Goal: Information Seeking & Learning: Learn about a topic

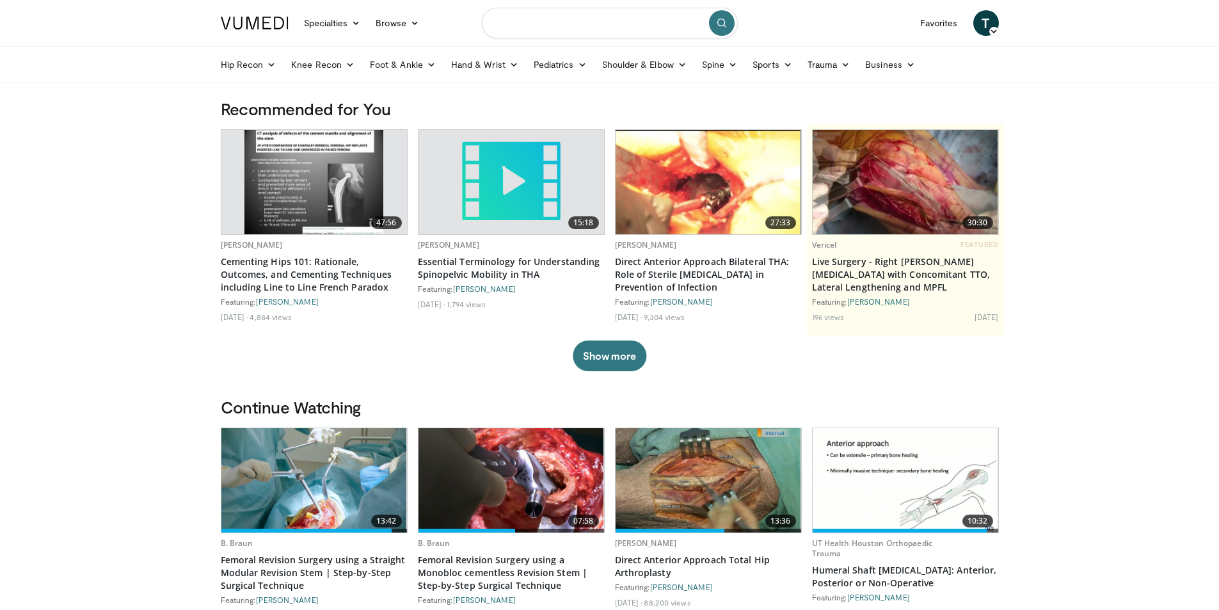
click at [608, 20] on input "Search topics, interventions" at bounding box center [610, 23] width 256 height 31
type input "**********"
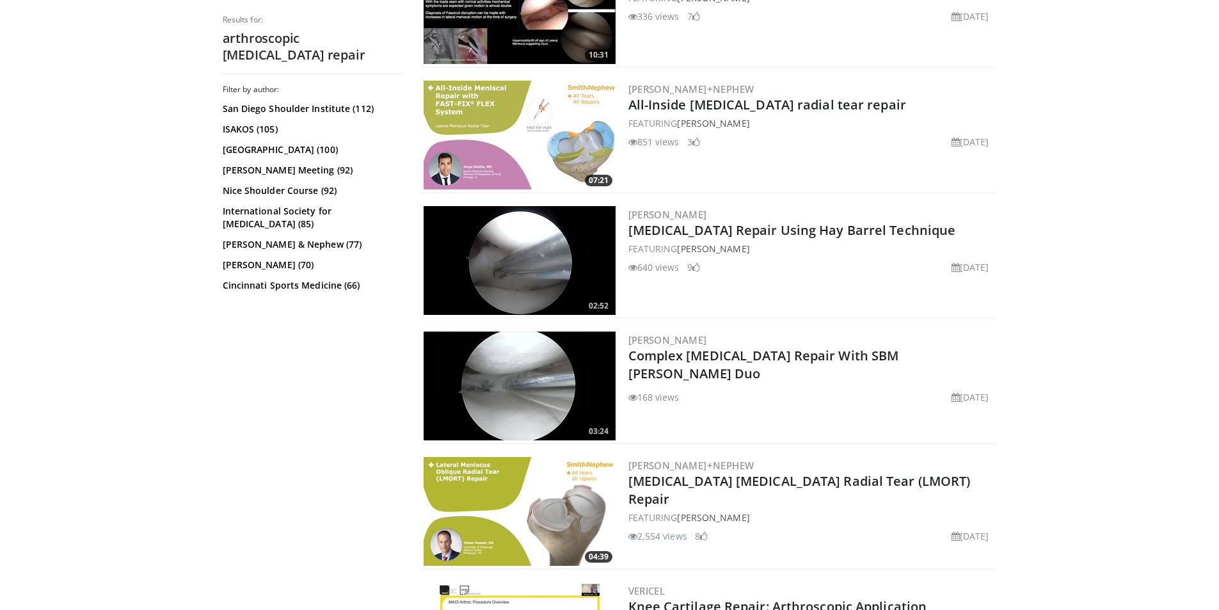
scroll to position [704, 0]
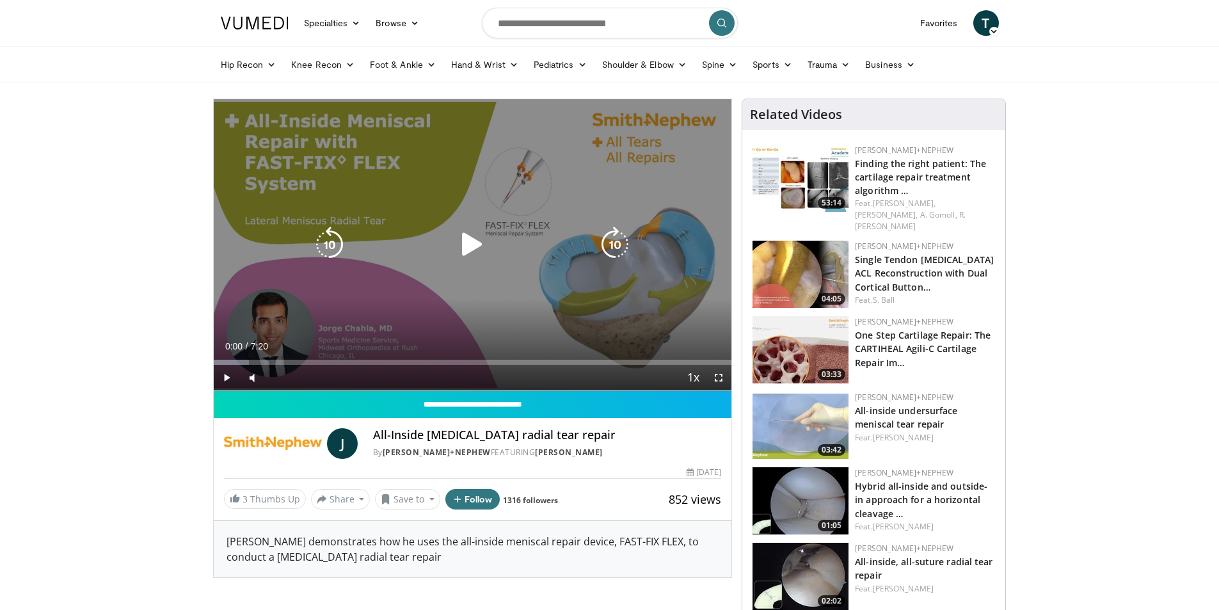
click at [476, 247] on icon "Video Player" at bounding box center [472, 244] width 36 height 36
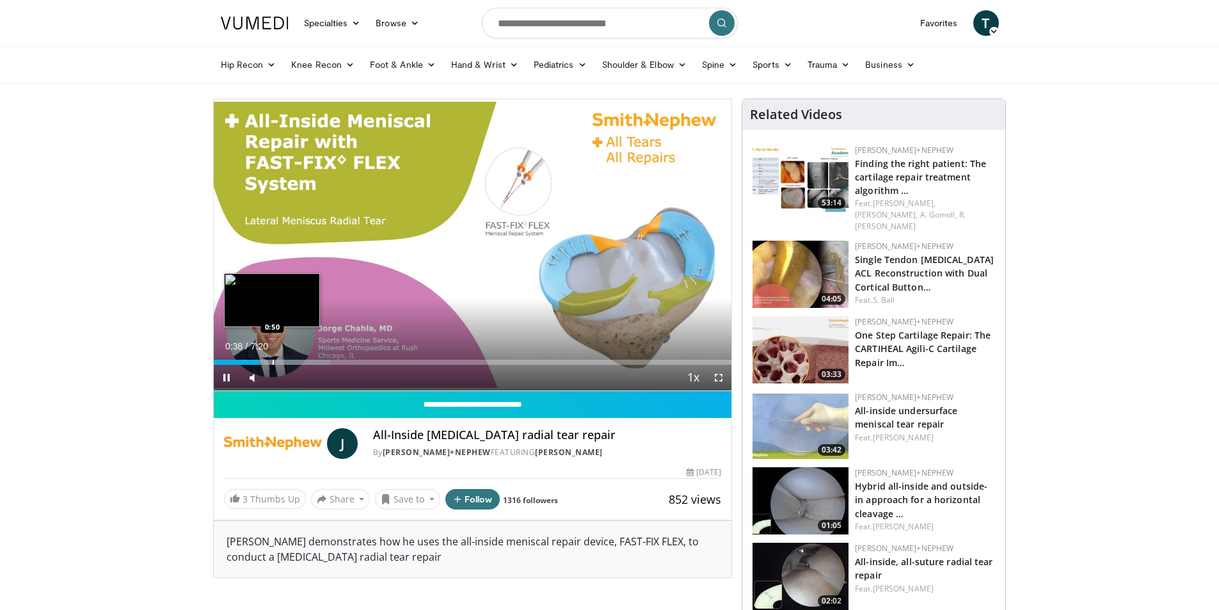
click at [273, 363] on div "Progress Bar" at bounding box center [273, 362] width 1 height 5
click at [285, 363] on div "Progress Bar" at bounding box center [283, 362] width 1 height 5
click at [303, 363] on div "Progress Bar" at bounding box center [303, 362] width 1 height 5
click at [316, 362] on div "Progress Bar" at bounding box center [316, 362] width 1 height 5
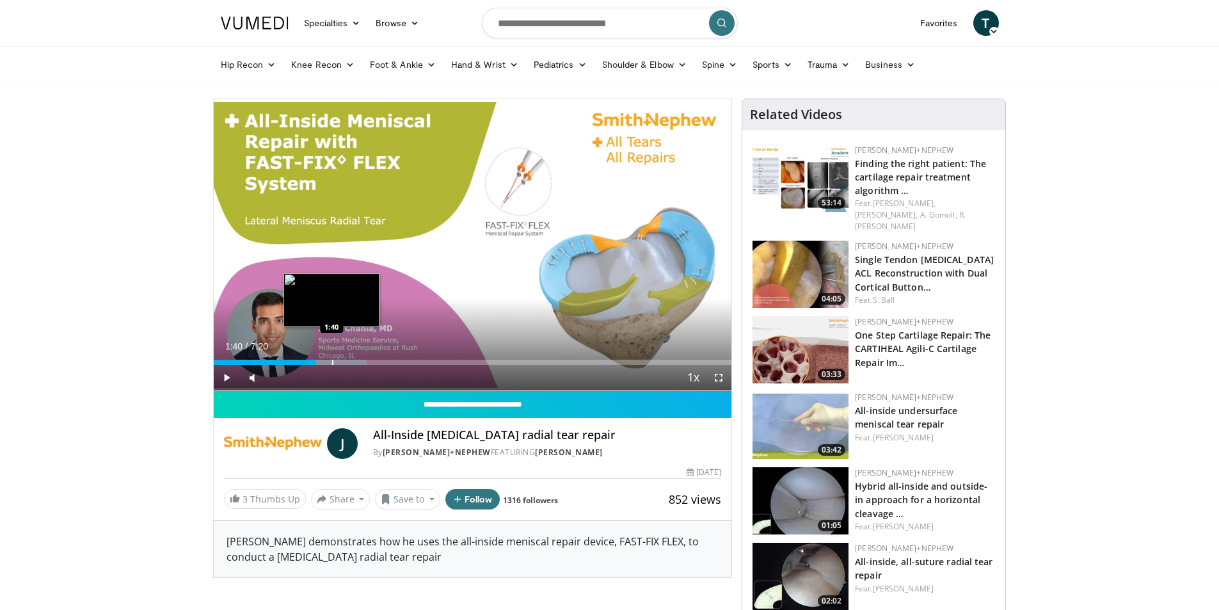
click at [332, 362] on div "Progress Bar" at bounding box center [332, 362] width 1 height 5
click at [330, 360] on div "Progress Bar" at bounding box center [330, 362] width 1 height 5
click at [319, 361] on div "Progress Bar" at bounding box center [319, 362] width 1 height 5
click at [308, 361] on div "1:29" at bounding box center [266, 362] width 105 height 5
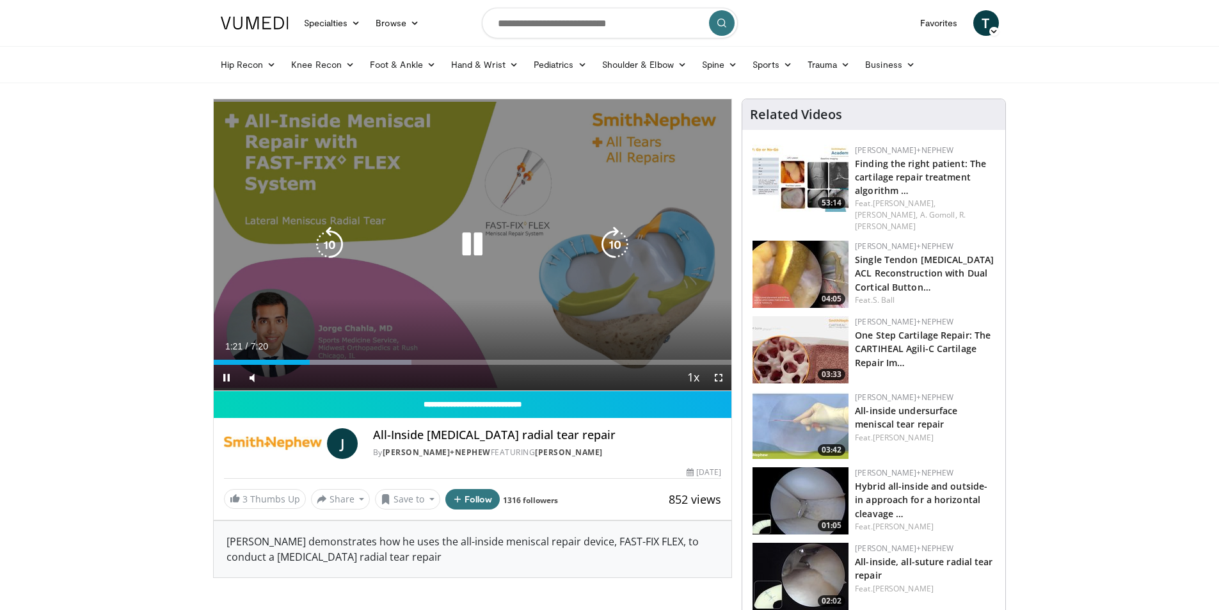
click at [333, 361] on div "Progress Bar" at bounding box center [354, 362] width 113 height 5
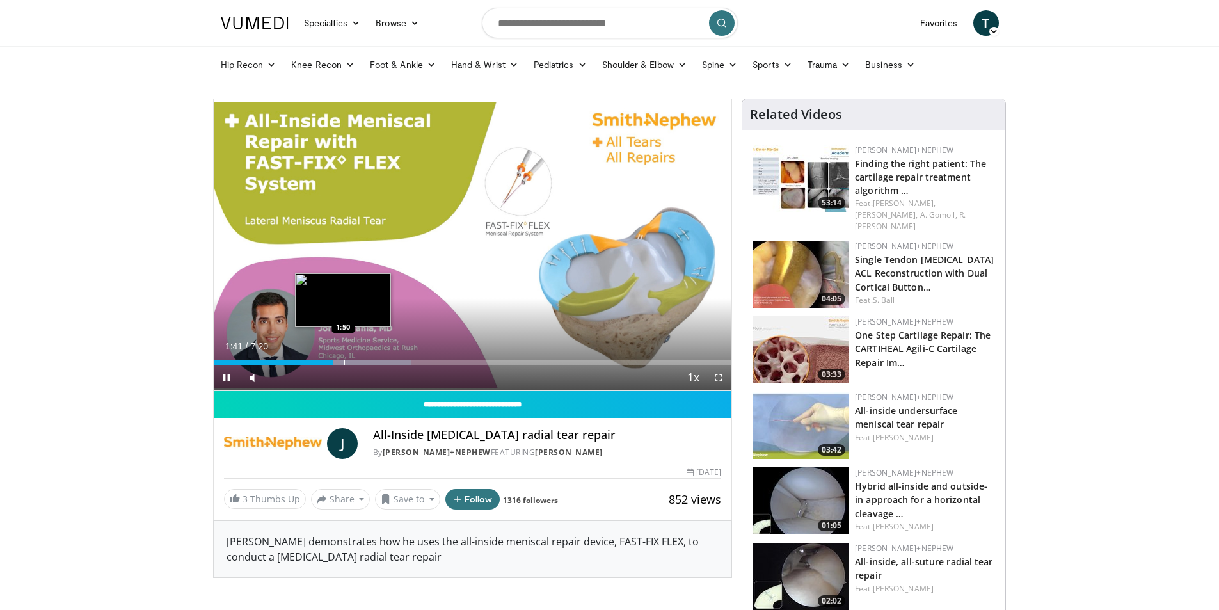
click at [352, 361] on div "Progress Bar" at bounding box center [354, 362] width 113 height 5
click at [361, 361] on div "Progress Bar" at bounding box center [361, 362] width 1 height 5
click at [370, 361] on div "Progress Bar" at bounding box center [369, 362] width 1 height 5
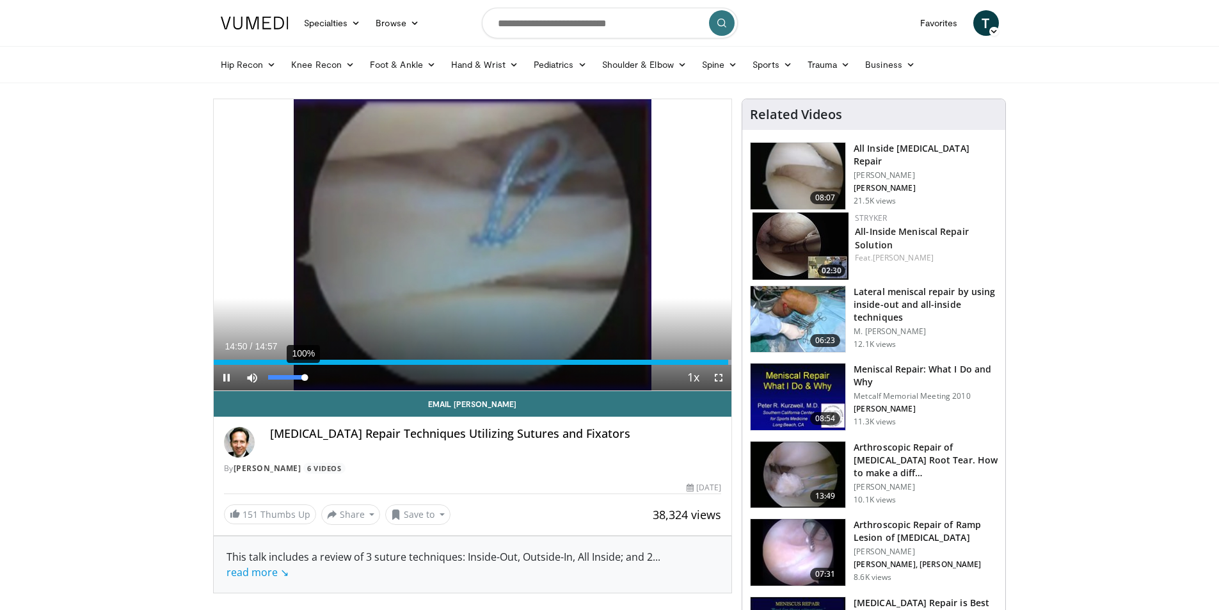
drag, startPoint x: 280, startPoint y: 374, endPoint x: 305, endPoint y: 373, distance: 25.6
click at [305, 373] on div "100%" at bounding box center [286, 378] width 45 height 26
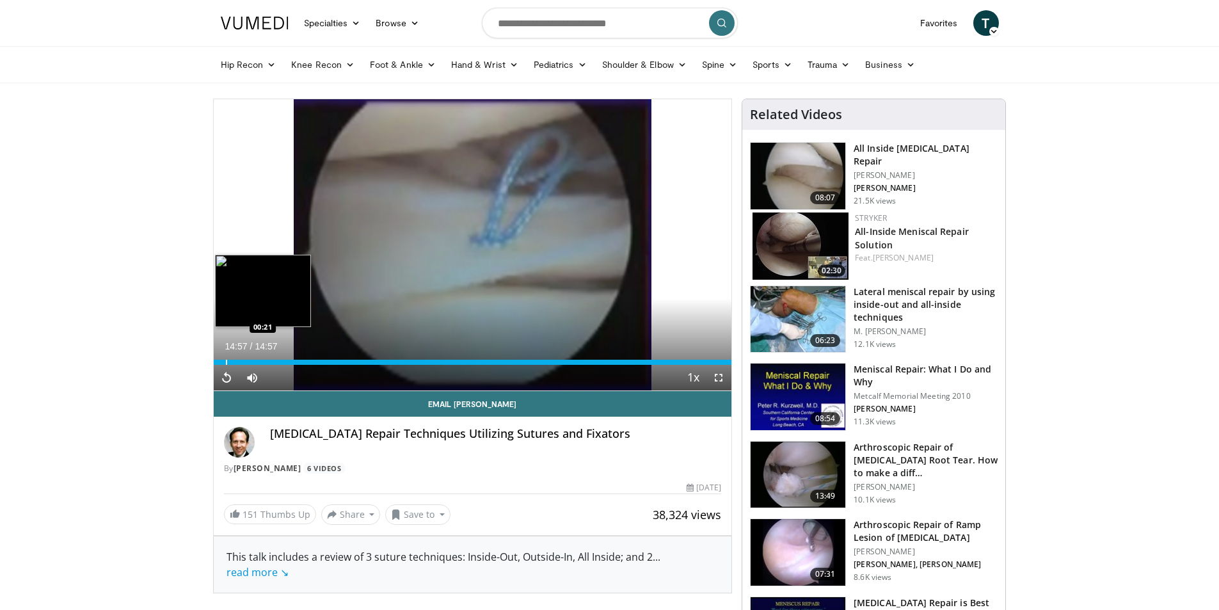
click at [226, 360] on div "Progress Bar" at bounding box center [226, 362] width 1 height 5
click at [224, 360] on div "Loaded : 5.52% 00:18 00:19" at bounding box center [473, 362] width 518 height 5
click at [228, 360] on div "Progress Bar" at bounding box center [228, 362] width 1 height 5
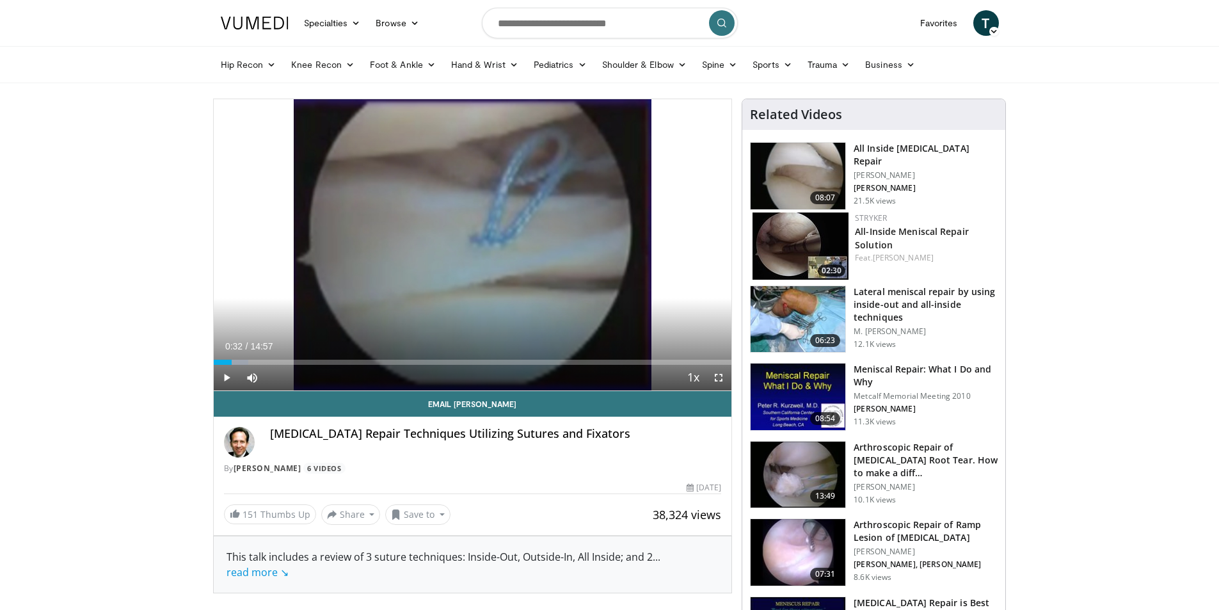
click at [233, 360] on div "Progress Bar" at bounding box center [233, 362] width 1 height 5
click at [246, 360] on div "Loaded : 11.05% 00:35 00:57" at bounding box center [473, 362] width 518 height 5
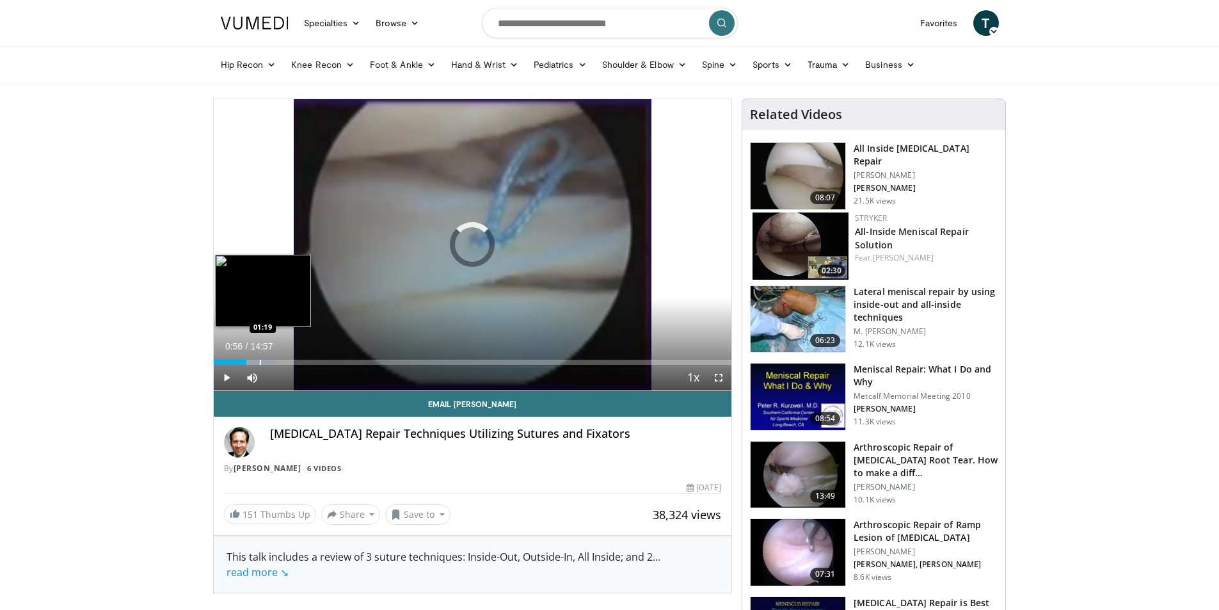
click at [260, 360] on div "Progress Bar" at bounding box center [260, 362] width 1 height 5
click at [278, 360] on div "Progress Bar" at bounding box center [278, 362] width 1 height 5
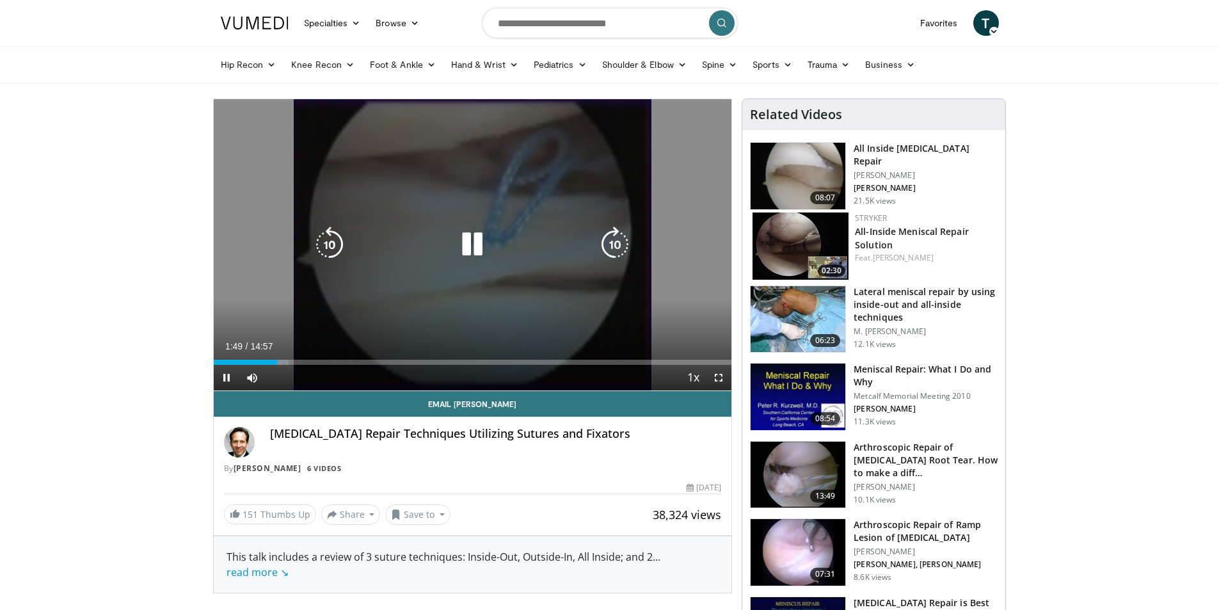
click at [292, 358] on div "Loaded : 14.51% 01:49 02:14" at bounding box center [473, 359] width 518 height 12
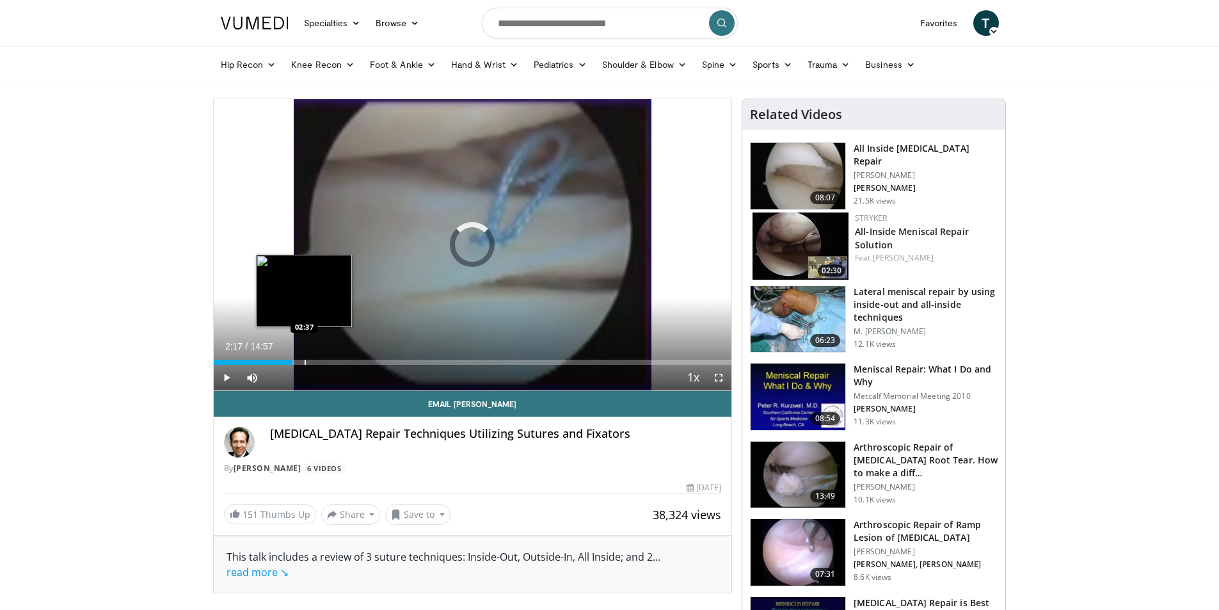
click at [305, 358] on div "Loaded : 15.62% 02:17 02:37" at bounding box center [473, 359] width 518 height 12
click at [308, 358] on div "Loaded : 20.08% 02:39 02:43" at bounding box center [473, 359] width 518 height 12
click at [316, 357] on div "Loaded : 22.32% 02:45 02:57" at bounding box center [473, 359] width 518 height 12
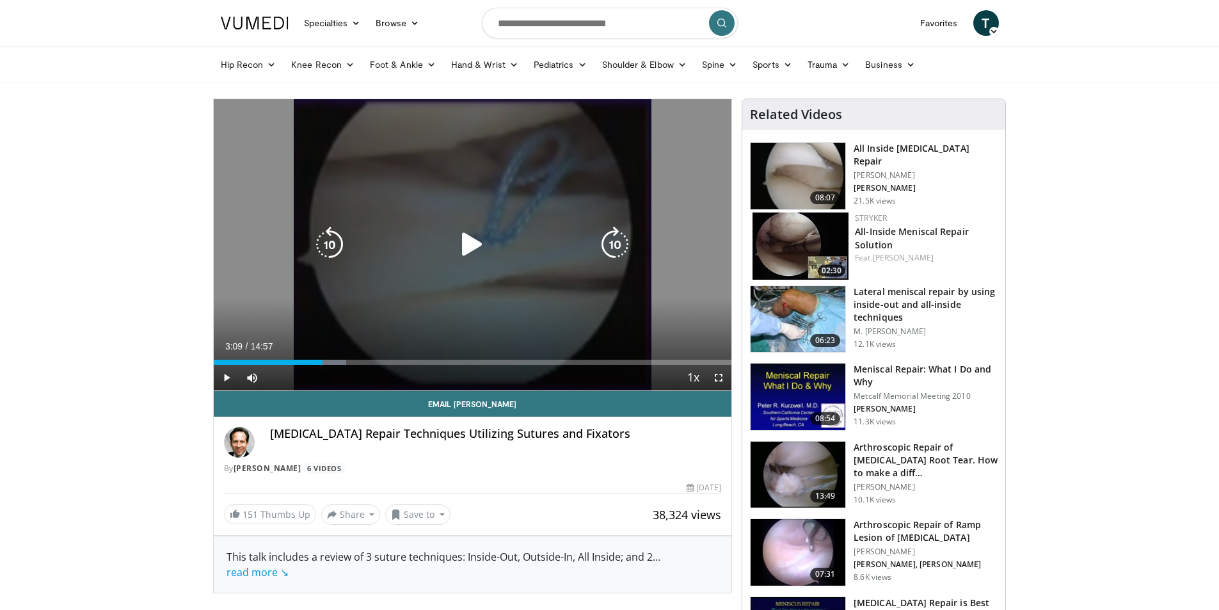
click at [324, 358] on div "Loaded : 25.66% 02:58 03:09" at bounding box center [473, 359] width 518 height 12
click at [330, 358] on div "Loaded : 27.89% 03:12 03:12" at bounding box center [473, 359] width 518 height 12
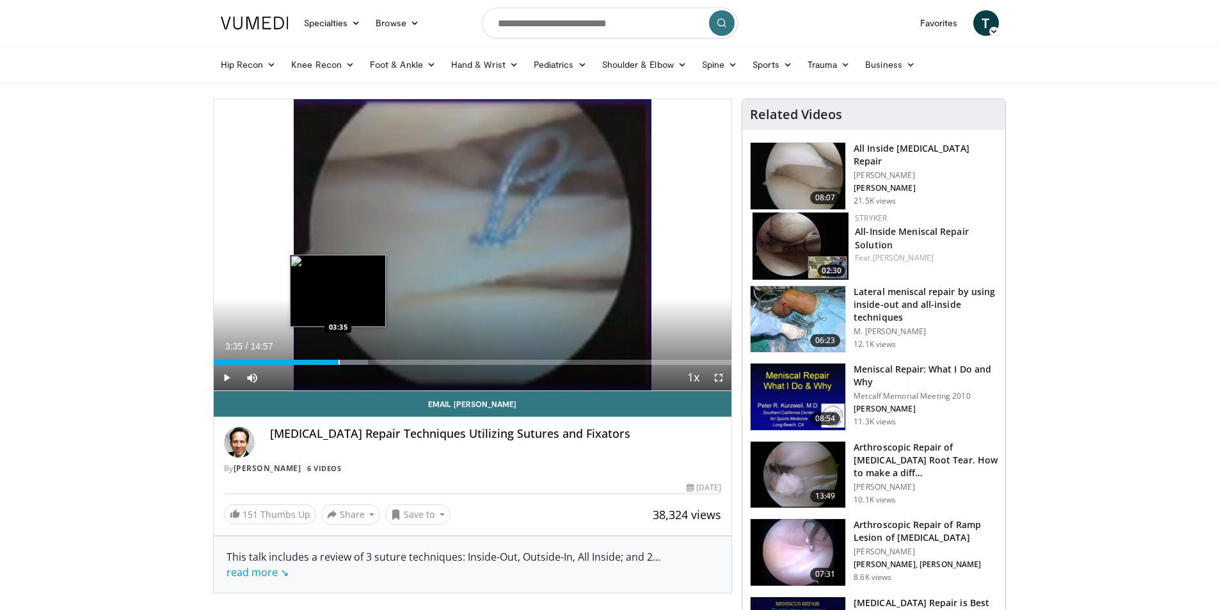
click at [338, 356] on div "Loaded : 29.85% 03:21 03:35" at bounding box center [473, 359] width 518 height 12
click at [344, 356] on div "Loaded : 29.85% 03:36 03:45" at bounding box center [473, 359] width 518 height 12
click at [354, 355] on div "Loaded : 32.06% 03:47 04:02" at bounding box center [473, 359] width 518 height 12
click at [362, 354] on div "Loaded : 32.06% 04:04 04:15" at bounding box center [473, 359] width 518 height 12
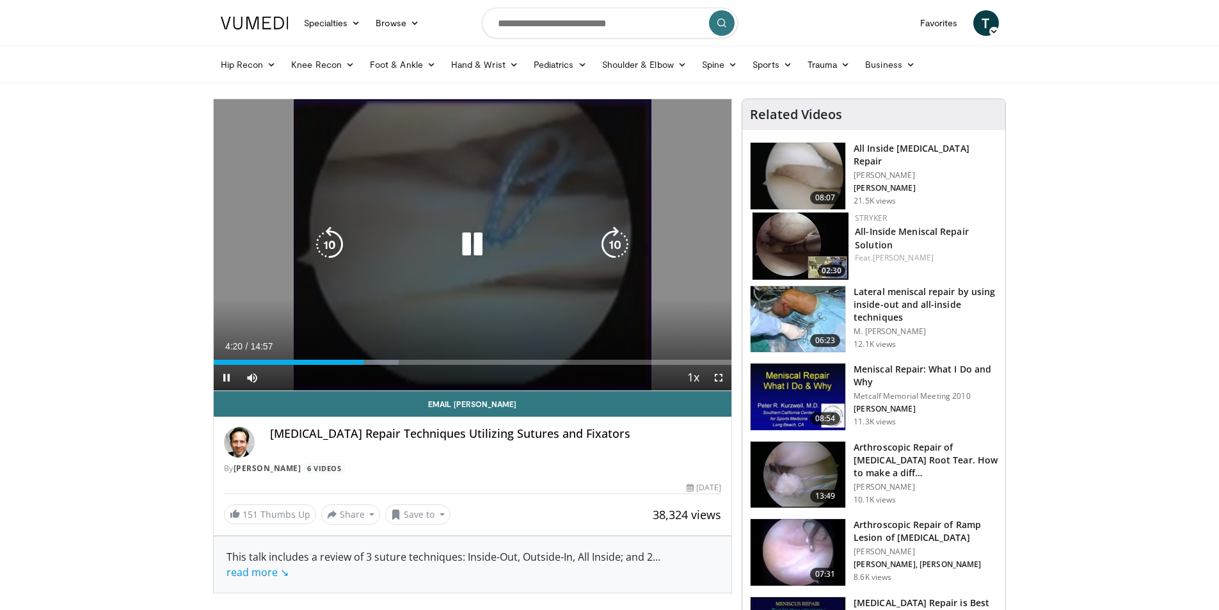
click at [473, 254] on icon "Video Player" at bounding box center [472, 244] width 36 height 36
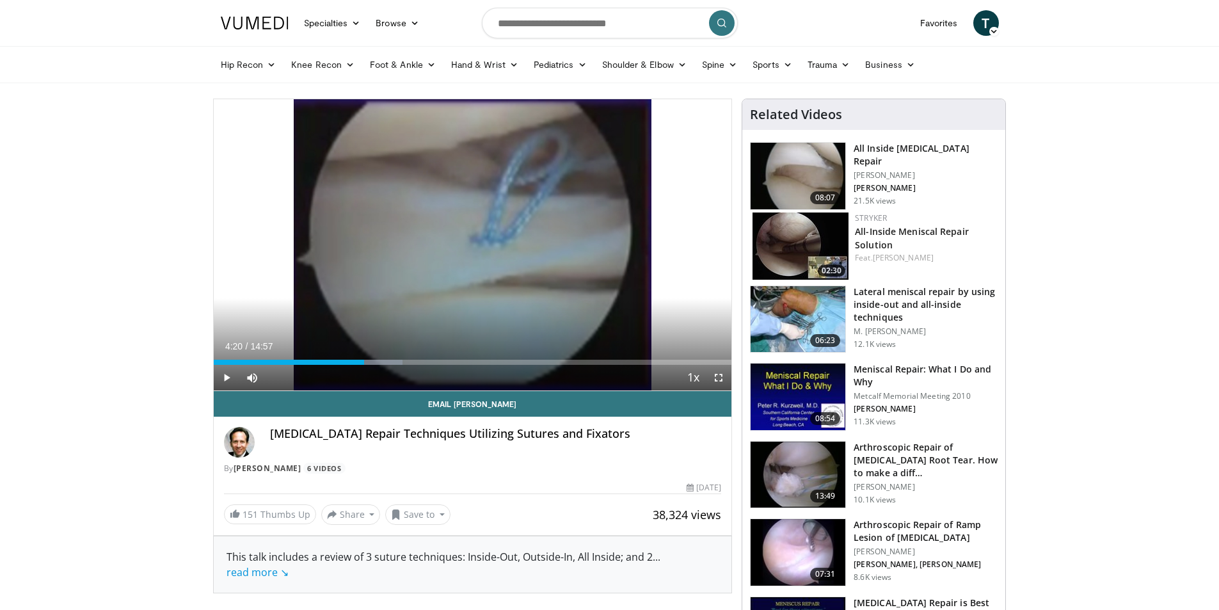
click at [473, 255] on div "10 seconds Tap to unmute" at bounding box center [473, 244] width 518 height 291
click at [226, 377] on span "Video Player" at bounding box center [227, 378] width 26 height 26
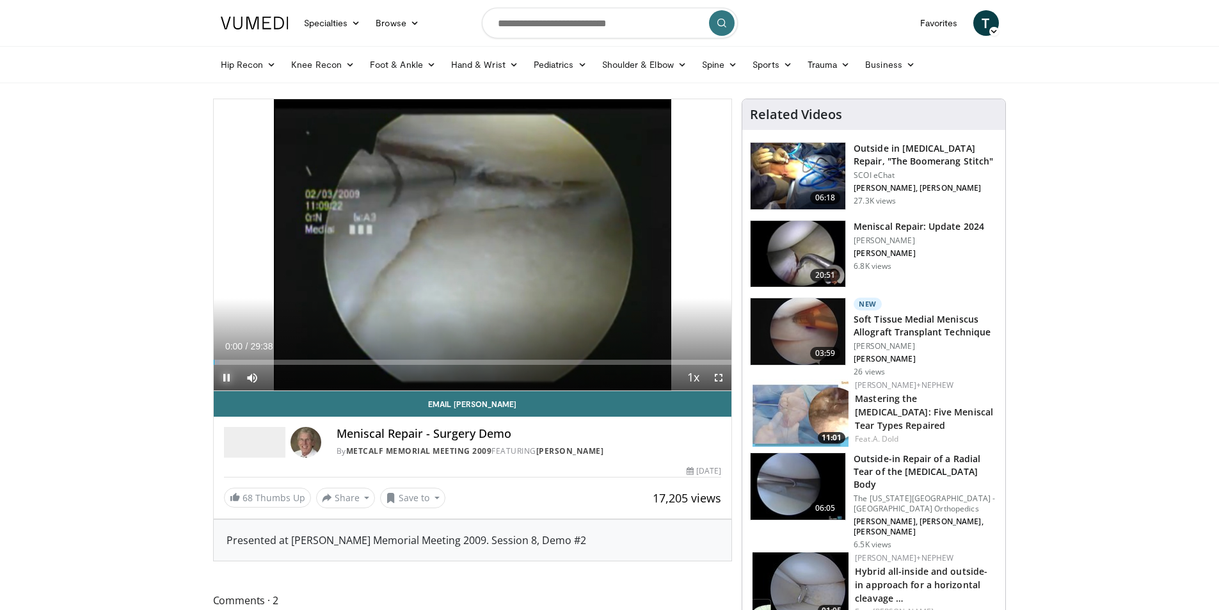
click at [226, 378] on span "Video Player" at bounding box center [227, 378] width 26 height 26
click at [720, 379] on span "Video Player" at bounding box center [719, 378] width 26 height 26
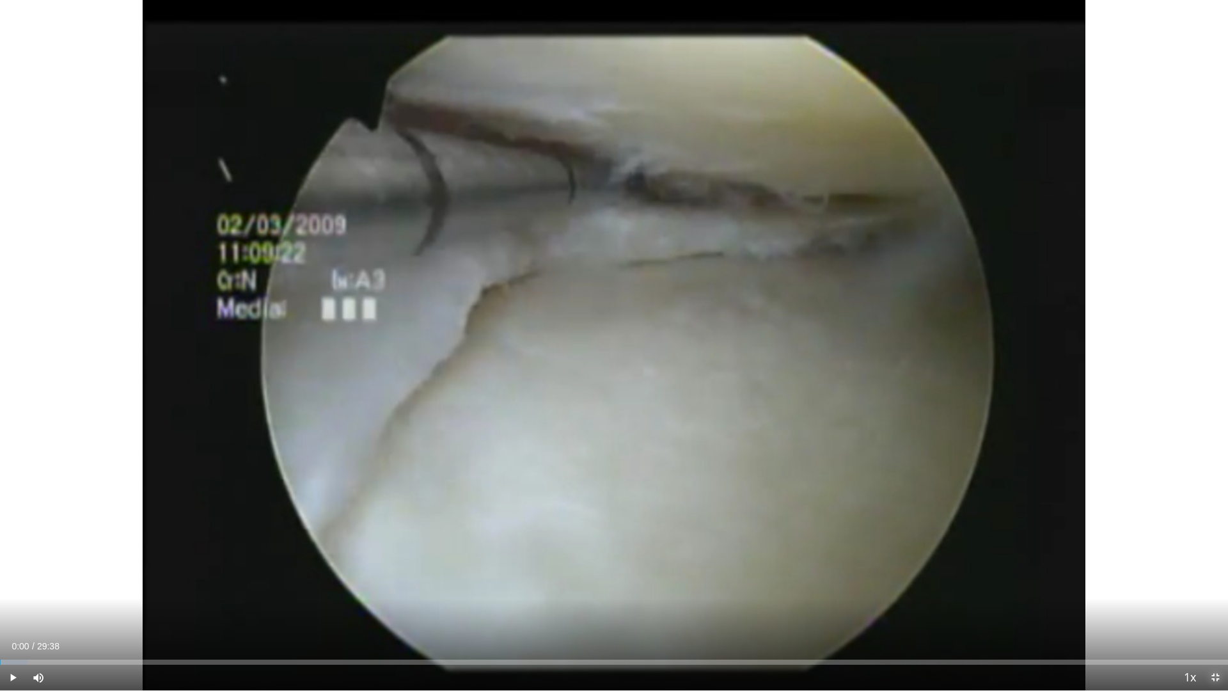
click at [1218, 609] on span "Video Player" at bounding box center [1216, 678] width 26 height 26
